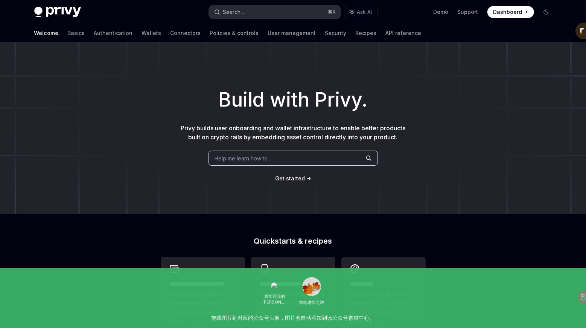
click at [296, 10] on button "Search... ⌘ K" at bounding box center [275, 12] width 132 height 14
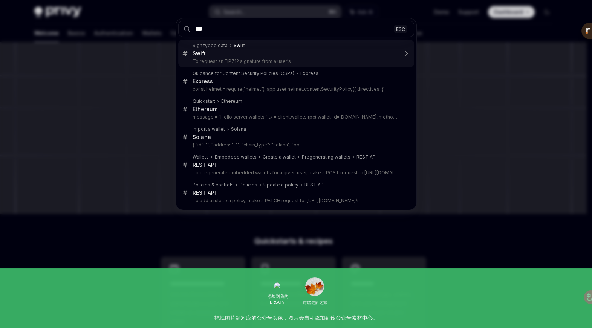
type input "****"
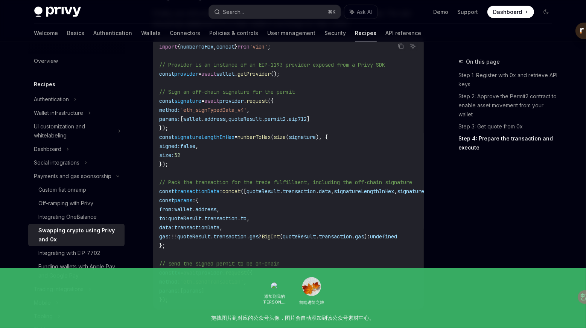
scroll to position [939, 0]
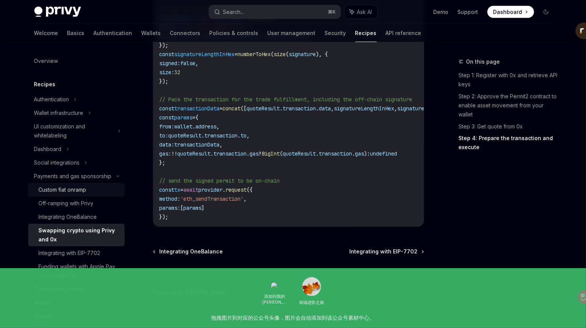
click at [92, 194] on div "Custom fiat onramp" at bounding box center [79, 189] width 81 height 9
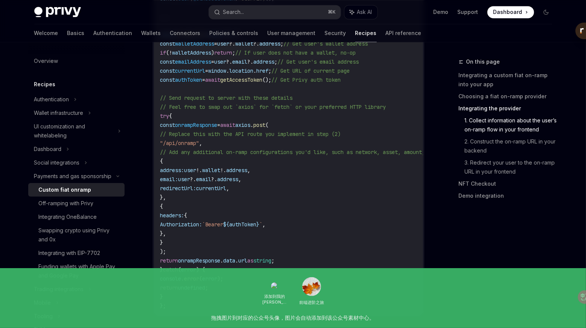
scroll to position [1217, 0]
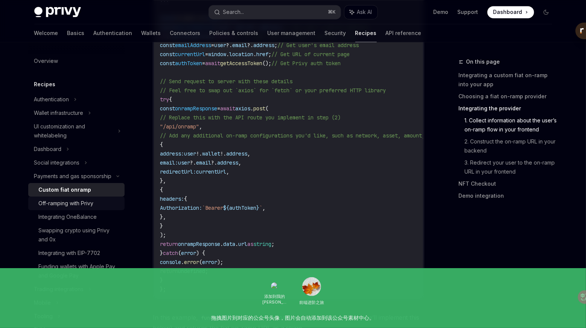
click at [85, 208] on div "Off-ramping with Privy" at bounding box center [66, 203] width 55 height 9
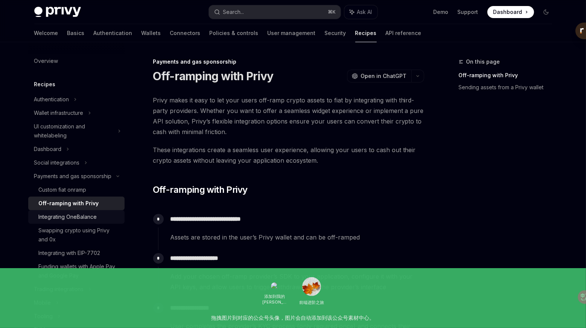
click at [87, 221] on div "Integrating OneBalance" at bounding box center [68, 216] width 58 height 9
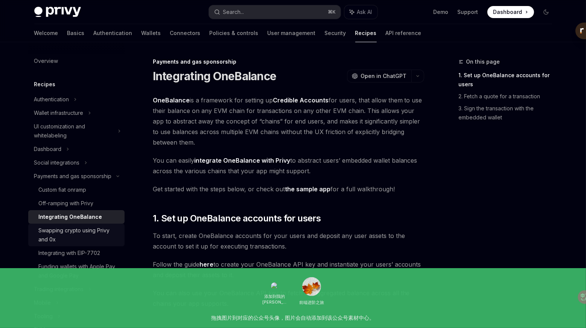
click at [88, 238] on div "Swapping crypto using Privy and 0x" at bounding box center [79, 235] width 81 height 18
type textarea "*"
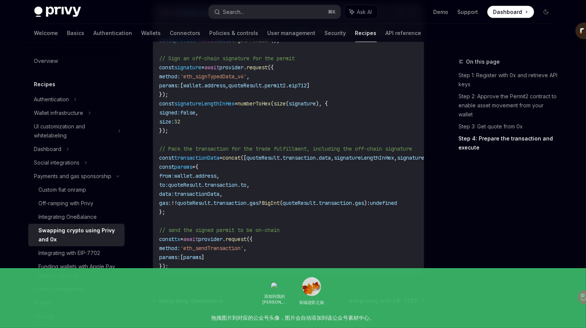
scroll to position [941, 0]
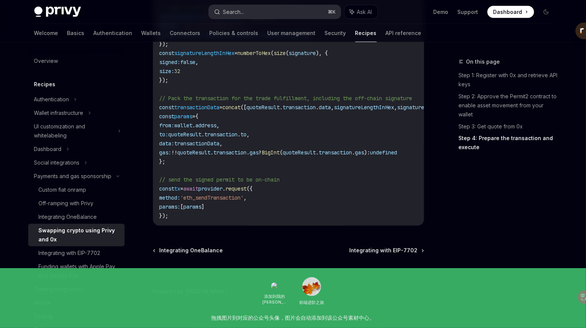
click at [248, 9] on button "Search... ⌘ K" at bounding box center [275, 12] width 132 height 14
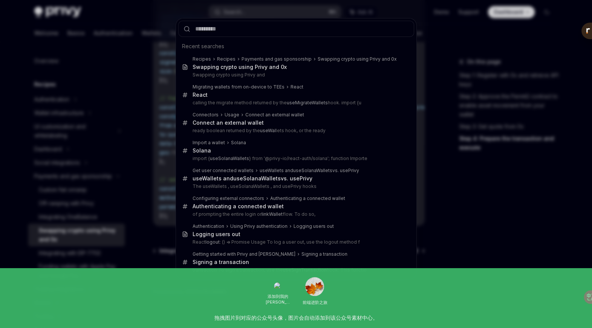
type input "*"
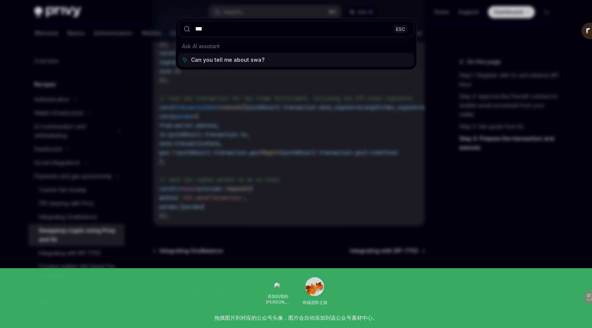
type input "****"
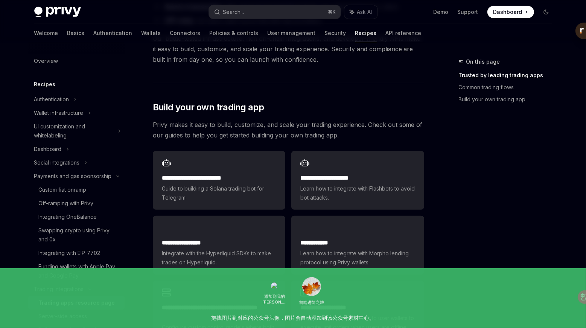
scroll to position [357, 0]
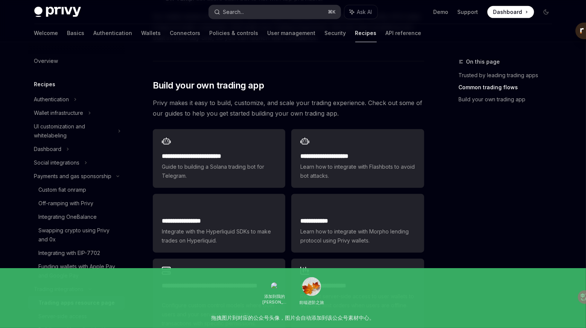
click at [265, 13] on button "Search... ⌘ K" at bounding box center [275, 12] width 132 height 14
type textarea "*"
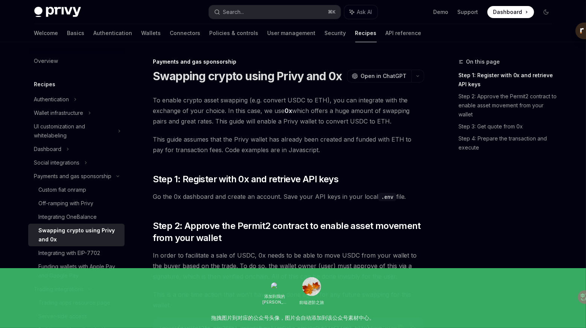
click at [230, 76] on h1 "Swapping crypto using Privy and 0x" at bounding box center [247, 76] width 189 height 14
copy h1 "crypto"
click at [321, 75] on h1 "Swapping crypto using Privy and 0x" at bounding box center [247, 76] width 189 height 14
click at [382, 76] on span "Open in ChatGPT" at bounding box center [384, 76] width 46 height 8
